Goal: Task Accomplishment & Management: Complete application form

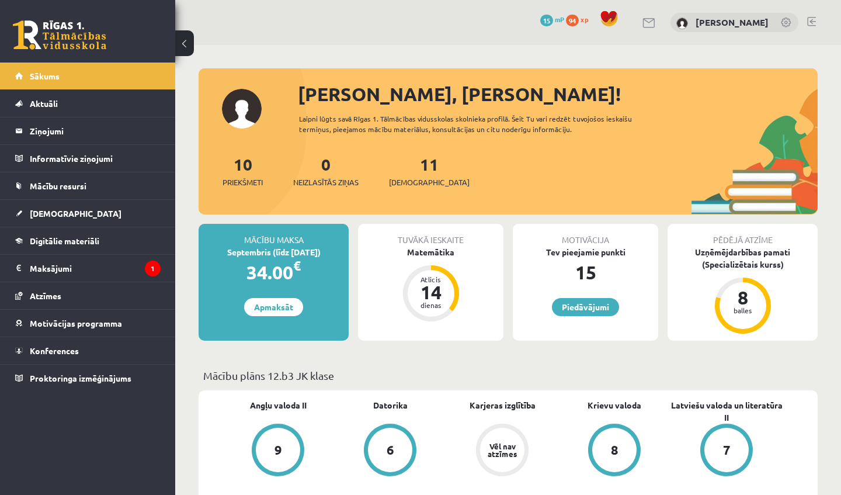
click at [147, 37] on div "0 Dāvanas 15 mP 94 xp" at bounding box center [87, 31] width 175 height 63
click at [41, 218] on link "[DEMOGRAPHIC_DATA]" at bounding box center [87, 213] width 145 height 27
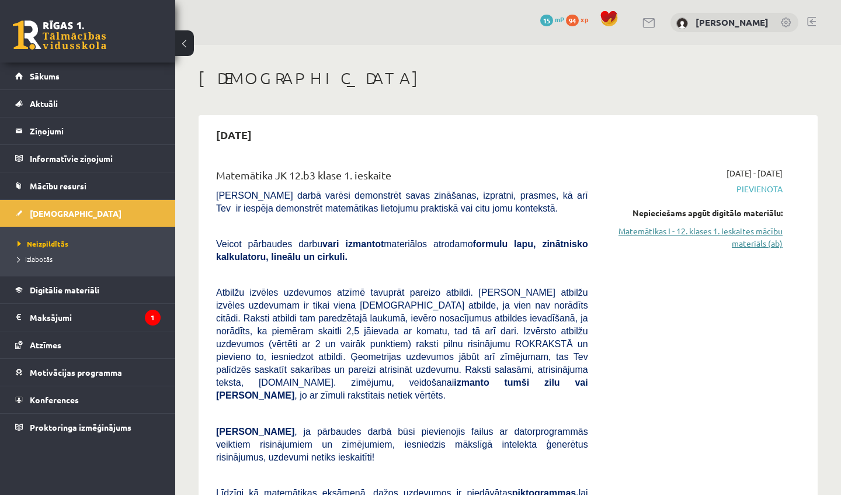
click at [711, 231] on link "Matemātikas I - 12. klases 1. ieskaites mācību materiāls (ab)" at bounding box center [694, 237] width 177 height 25
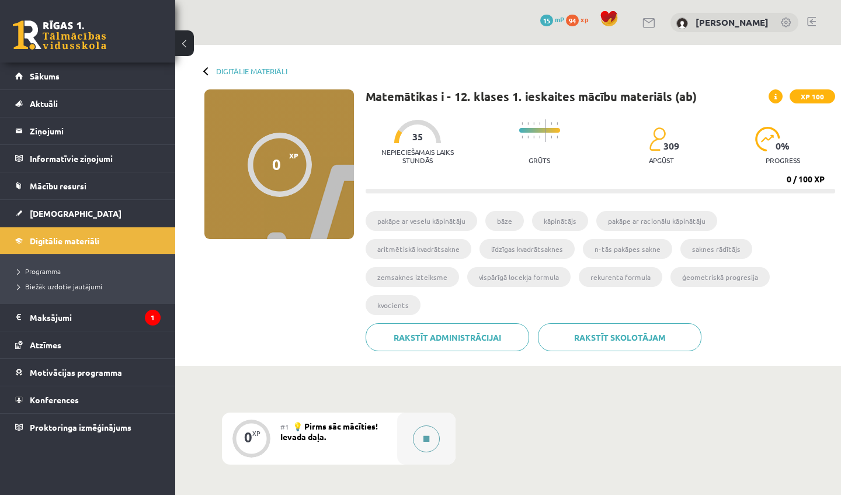
click at [427, 435] on icon at bounding box center [427, 438] width 6 height 7
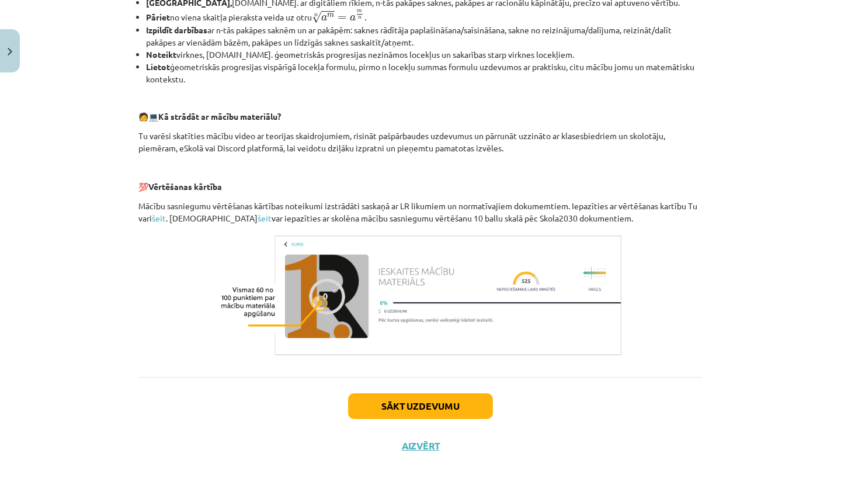
scroll to position [447, 0]
click at [436, 411] on div "0 XP Saņemsi Viegls 309 pilda Apraksts Uzdevums Palīdzība 👋 Esi sveicināts prie…" at bounding box center [420, 49] width 578 height 832
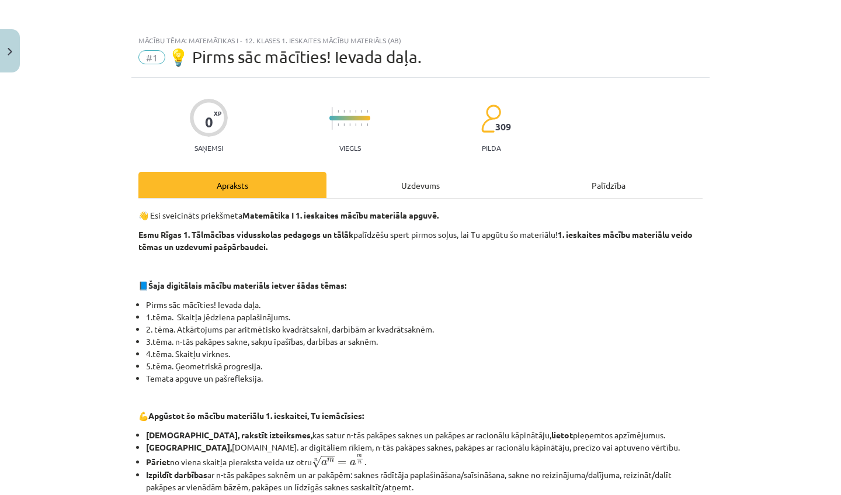
click at [375, 183] on div "Uzdevums" at bounding box center [421, 185] width 188 height 26
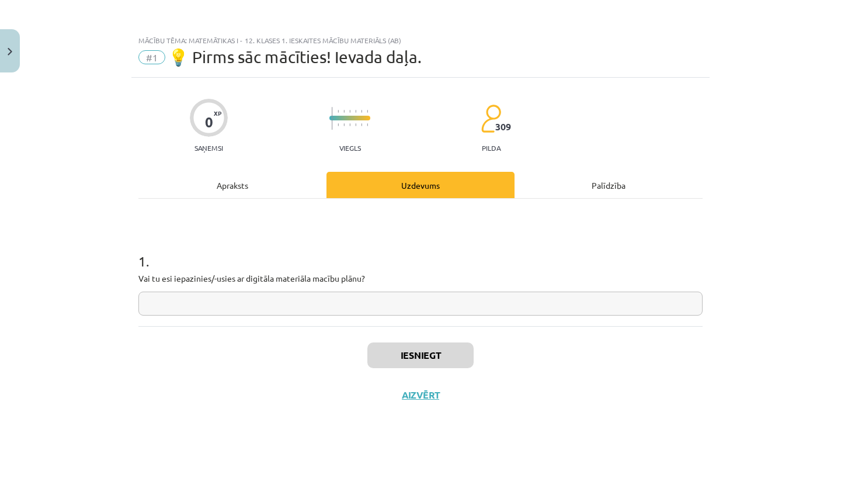
click at [234, 315] on input "text" at bounding box center [420, 304] width 564 height 24
type input "**"
click at [425, 357] on button "Iesniegt" at bounding box center [420, 355] width 106 height 26
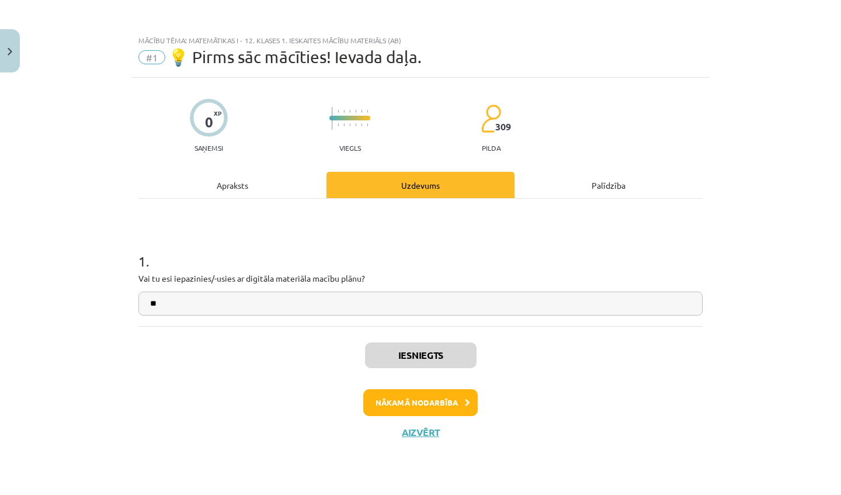
click at [429, 407] on button "Nākamā nodarbība" at bounding box center [420, 402] width 115 height 27
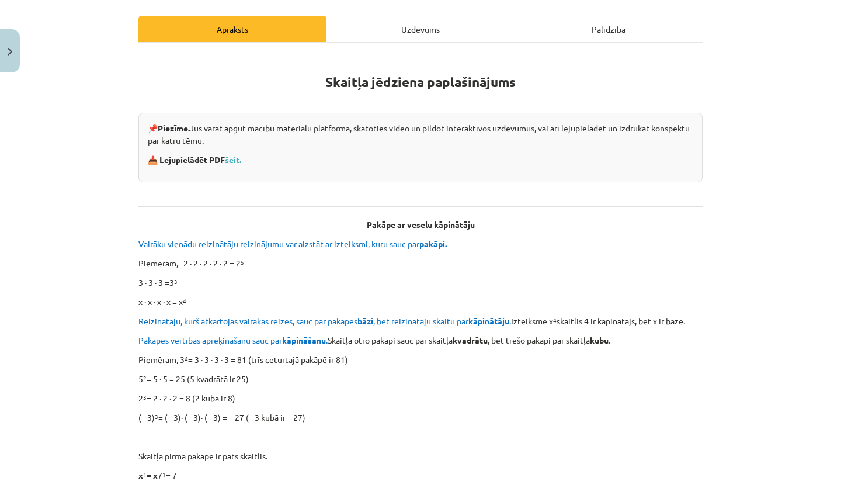
scroll to position [155, 0]
click at [241, 162] on link "šeit." at bounding box center [233, 160] width 16 height 11
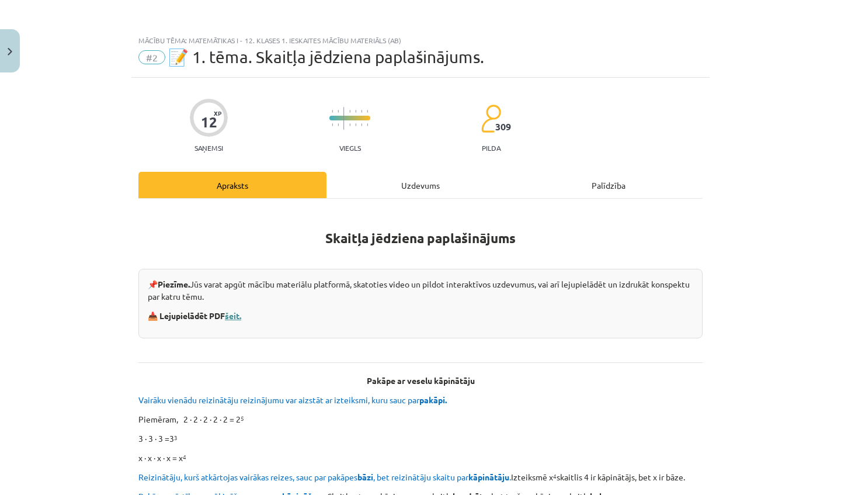
click at [233, 311] on link "šeit." at bounding box center [233, 315] width 16 height 11
